Goal: Task Accomplishment & Management: Use online tool/utility

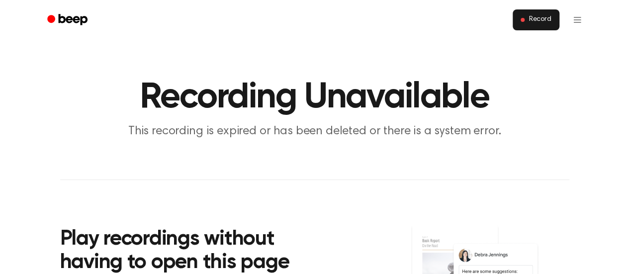
click at [542, 22] on span "Record" at bounding box center [539, 19] width 22 height 9
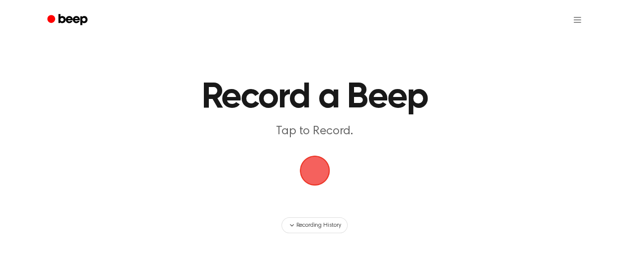
click at [316, 172] on span "button" at bounding box center [314, 171] width 32 height 32
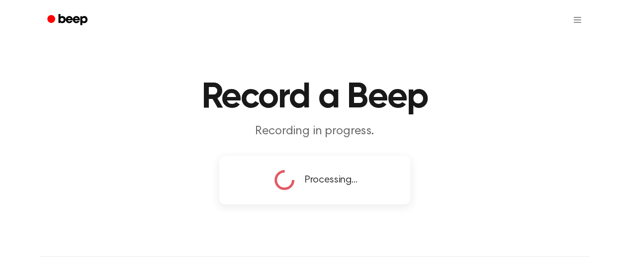
click at [327, 172] on span "Processing..." at bounding box center [331, 179] width 53 height 15
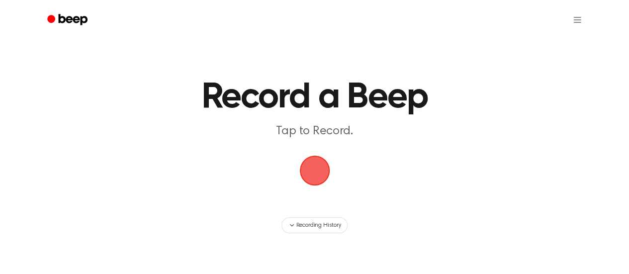
click at [316, 168] on span "button" at bounding box center [314, 171] width 32 height 32
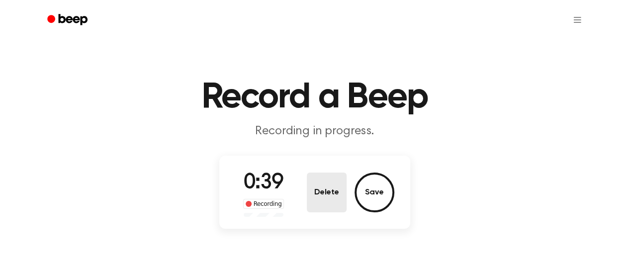
click at [323, 194] on button "Delete" at bounding box center [327, 192] width 40 height 40
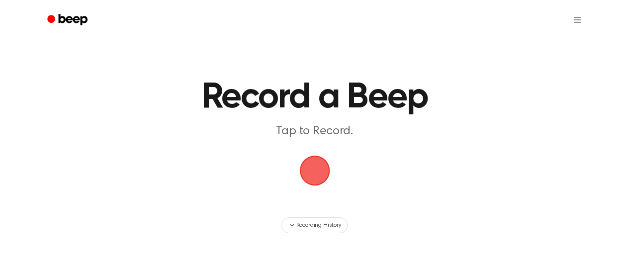
click at [317, 169] on span "button" at bounding box center [314, 171] width 34 height 34
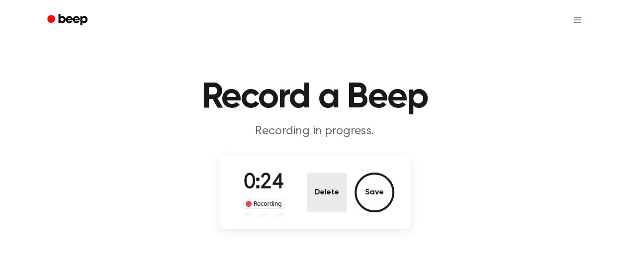
click at [331, 192] on button "Delete" at bounding box center [327, 192] width 40 height 40
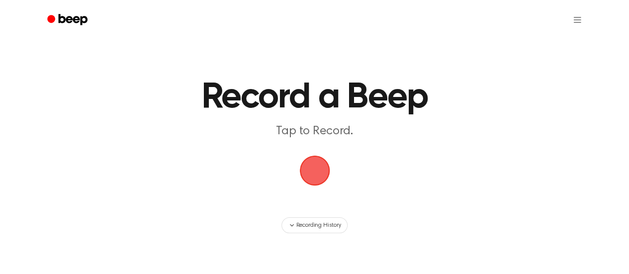
click at [315, 156] on span "button" at bounding box center [314, 171] width 30 height 30
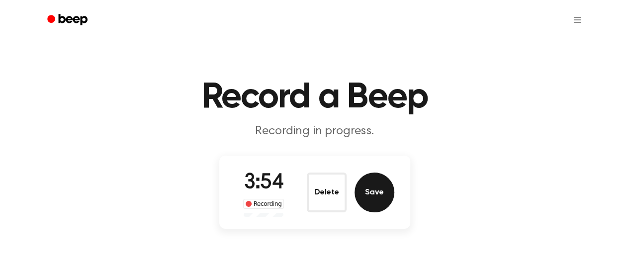
click at [369, 194] on button "Save" at bounding box center [374, 192] width 40 height 40
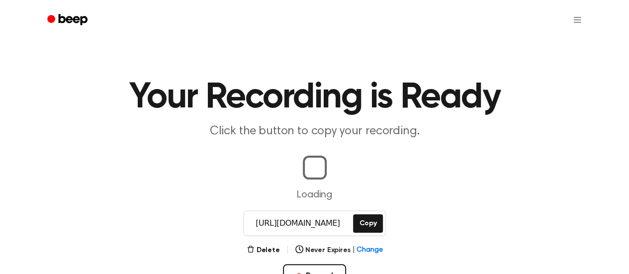
drag, startPoint x: 271, startPoint y: 4, endPoint x: 309, endPoint y: 95, distance: 98.9
click at [309, 95] on h1 "Your Recording is Ready" at bounding box center [314, 98] width 509 height 36
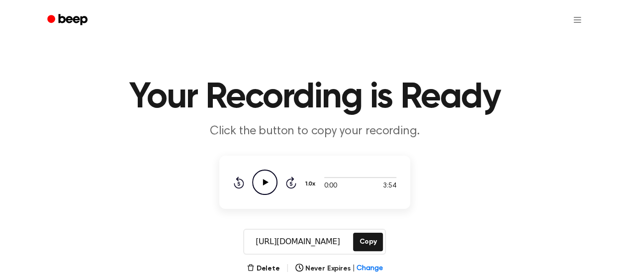
scroll to position [46, 0]
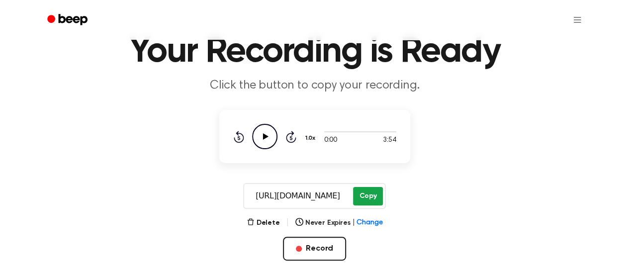
click at [362, 197] on button "Copy" at bounding box center [367, 196] width 29 height 18
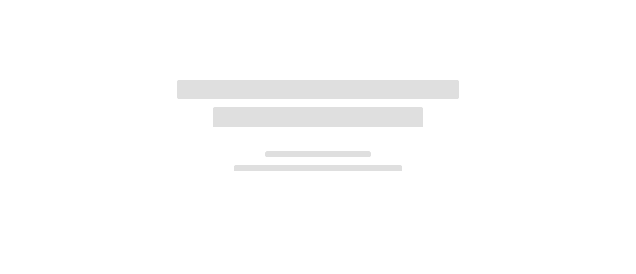
click at [345, 200] on div at bounding box center [318, 137] width 636 height 274
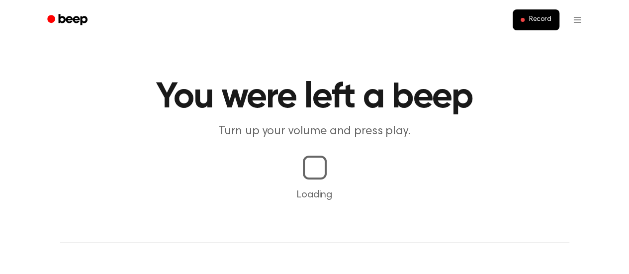
click at [313, 173] on div at bounding box center [315, 168] width 24 height 24
click at [313, 173] on div at bounding box center [314, 168] width 26 height 26
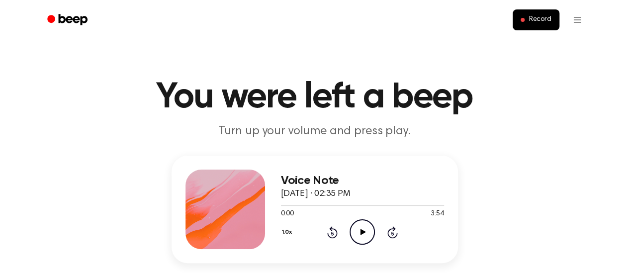
click at [371, 231] on icon "Play Audio" at bounding box center [361, 231] width 25 height 25
click at [358, 217] on div "0:48 3:54" at bounding box center [362, 214] width 163 height 10
click at [364, 236] on icon "Pause Audio" at bounding box center [361, 231] width 25 height 25
click at [364, 236] on icon "Play Audio" at bounding box center [361, 231] width 25 height 25
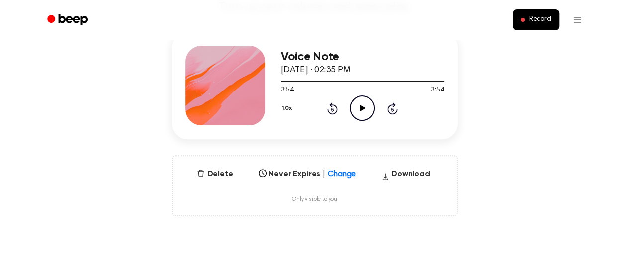
scroll to position [123, 0]
